Goal: Task Accomplishment & Management: Use online tool/utility

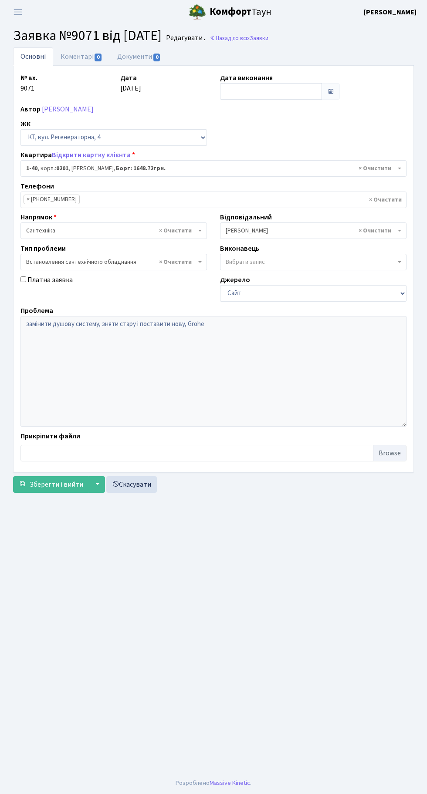
select select "40"
select select "39"
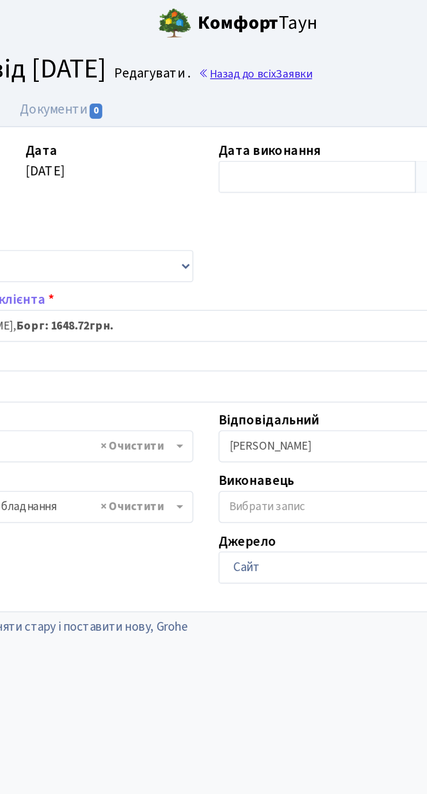
click at [265, 35] on link "Назад до всіх Заявки" at bounding box center [238, 38] width 59 height 8
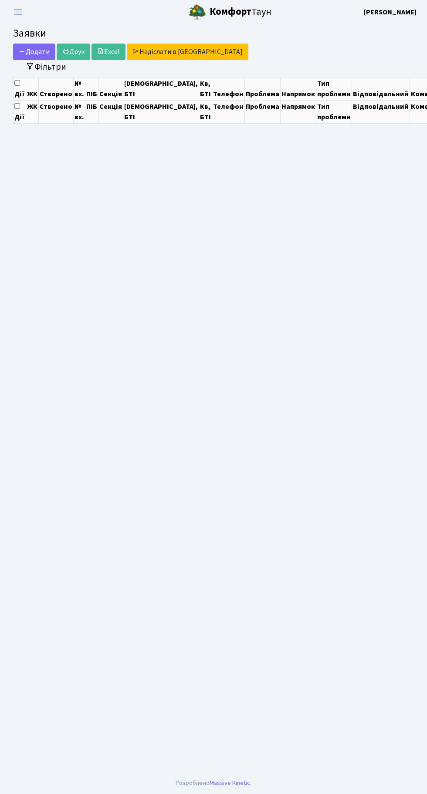
select select "25"
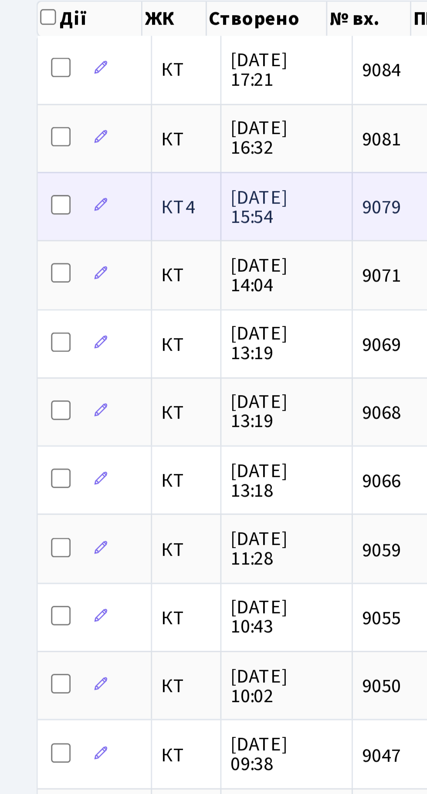
click at [20, 150] on input "checkbox" at bounding box center [21, 151] width 7 height 7
checkbox input "true"
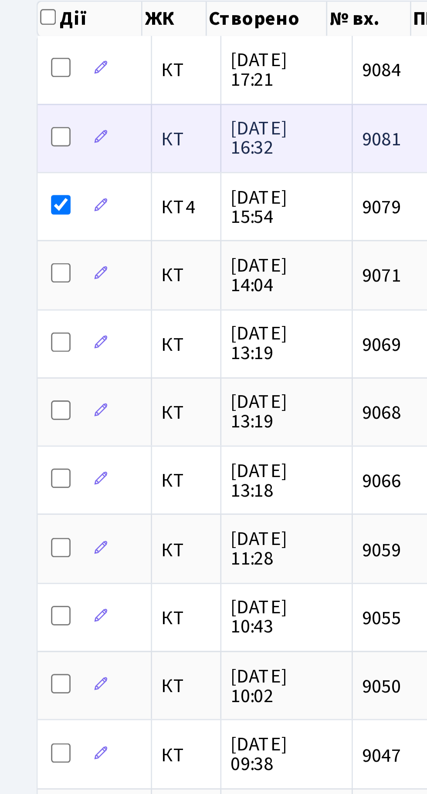
click at [21, 126] on input "checkbox" at bounding box center [21, 127] width 7 height 7
checkbox input "true"
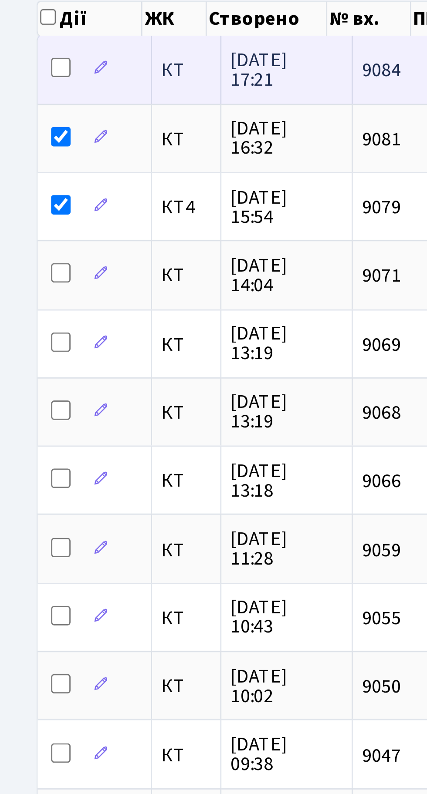
click at [23, 100] on input "checkbox" at bounding box center [21, 102] width 7 height 7
checkbox input "true"
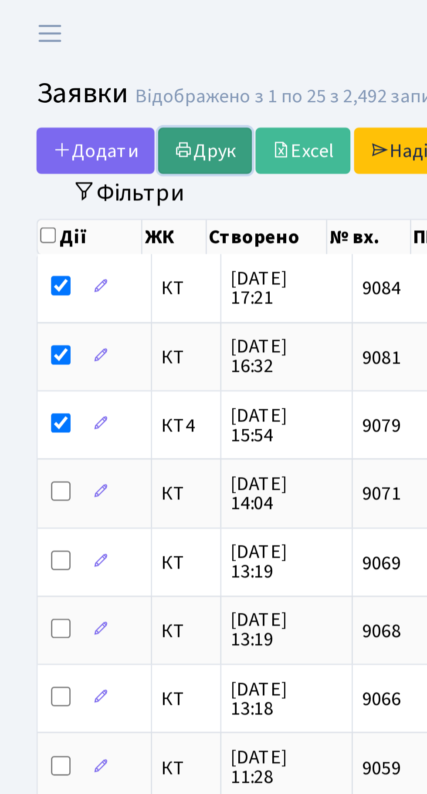
click at [74, 53] on link "Друк" at bounding box center [74, 54] width 34 height 17
